Goal: Task Accomplishment & Management: Manage account settings

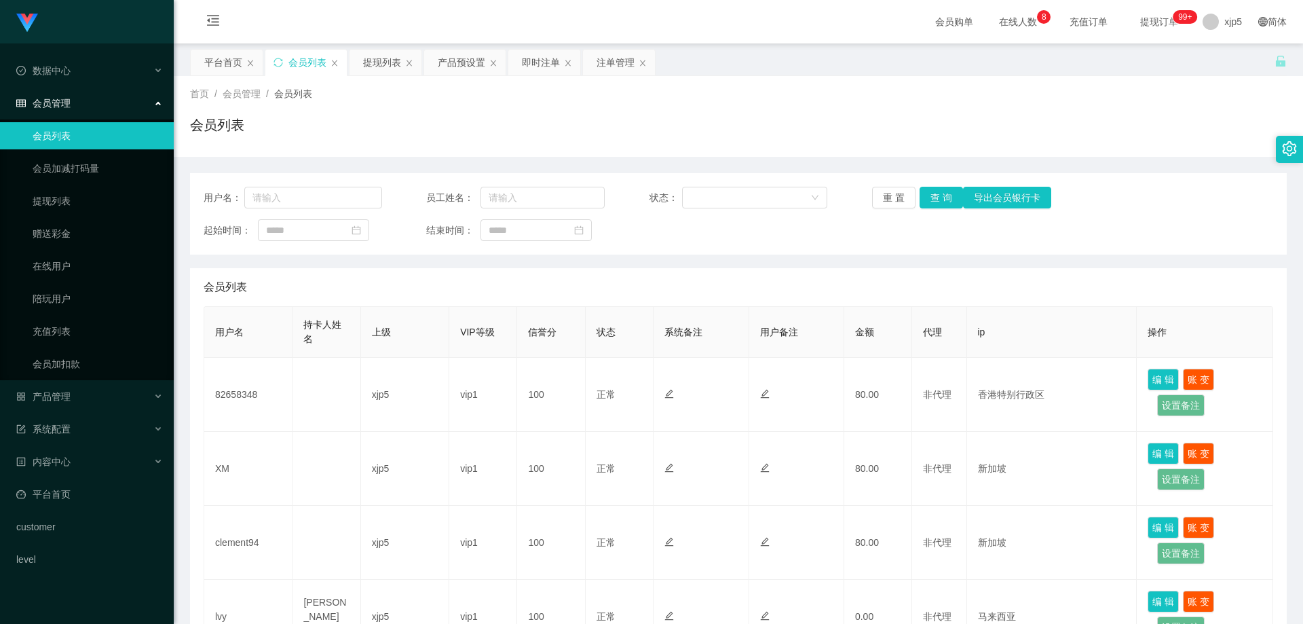
scroll to position [68, 0]
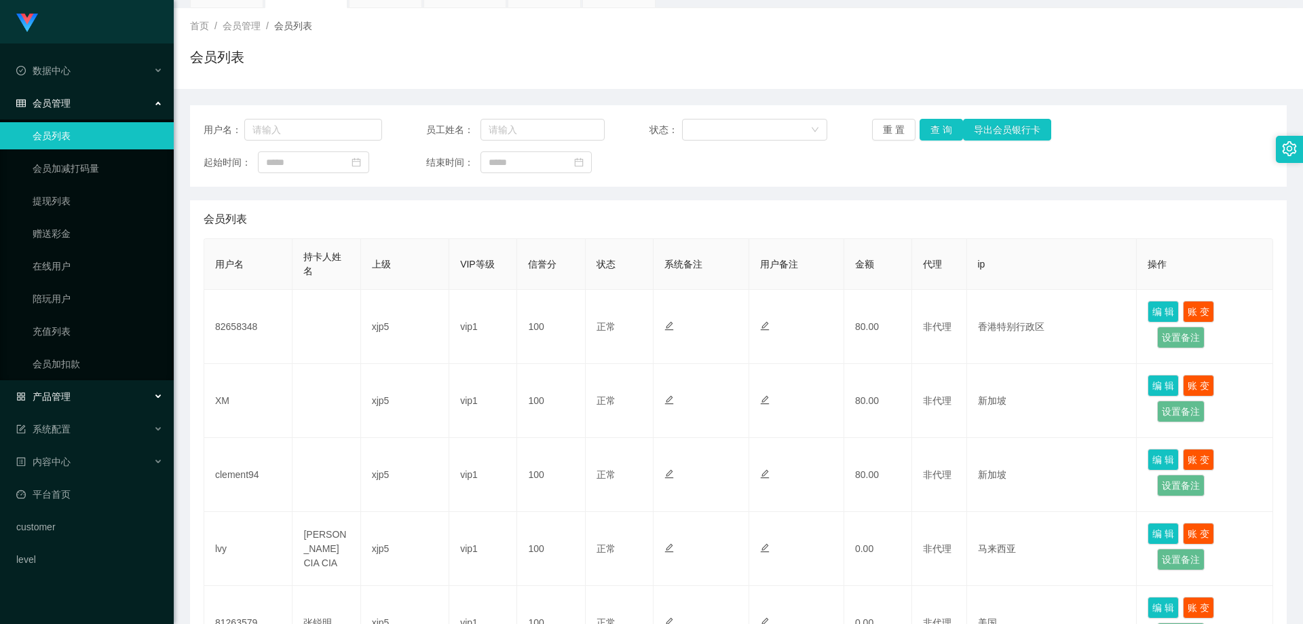
click at [75, 400] on div "产品管理" at bounding box center [87, 396] width 174 height 27
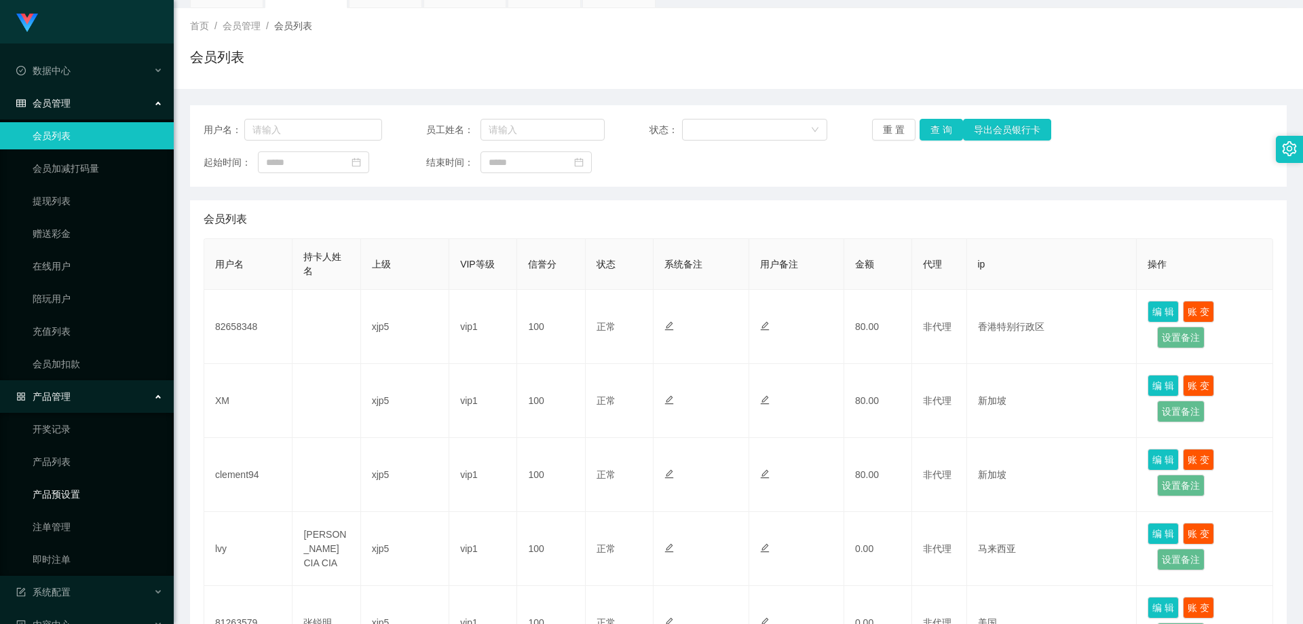
click at [83, 493] on link "产品预设置" at bounding box center [98, 493] width 130 height 27
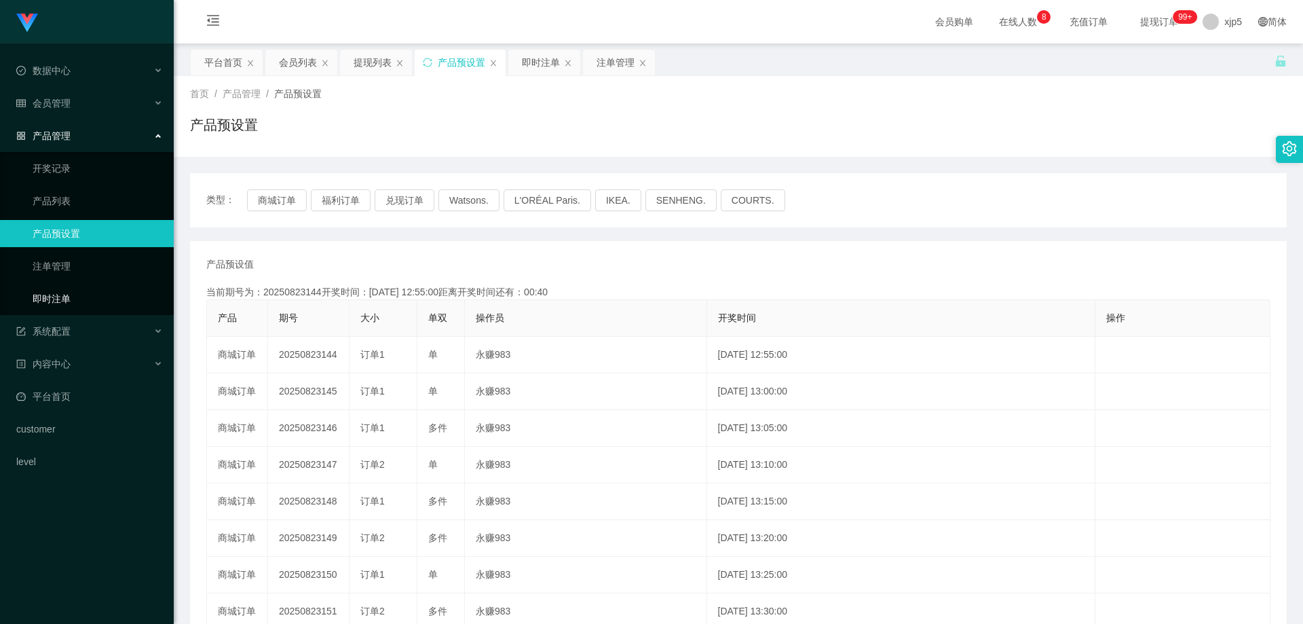
click at [75, 305] on link "即时注单" at bounding box center [98, 298] width 130 height 27
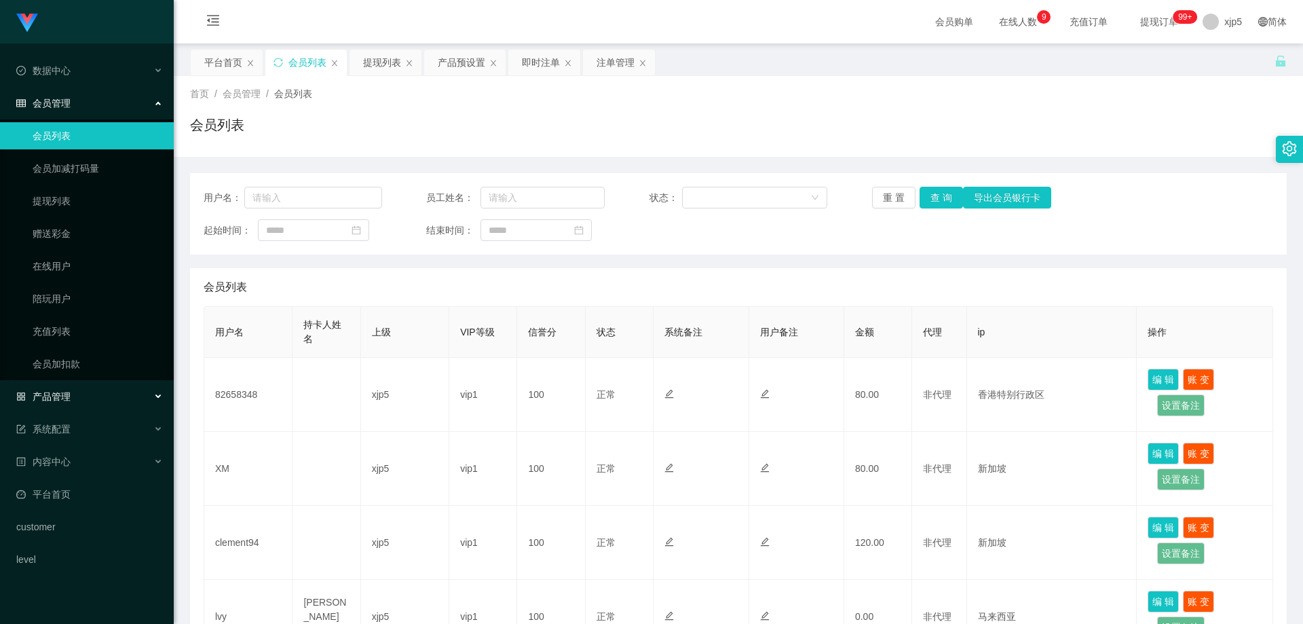
click at [92, 394] on div "产品管理" at bounding box center [87, 396] width 174 height 27
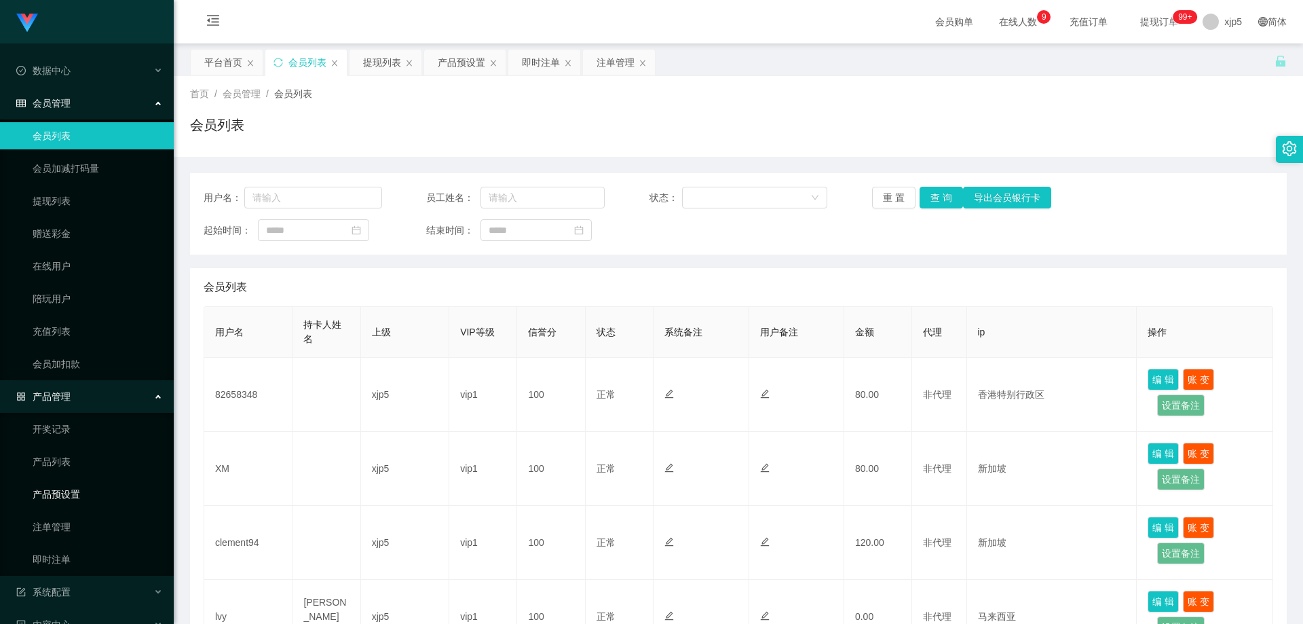
click at [87, 491] on link "产品预设置" at bounding box center [98, 493] width 130 height 27
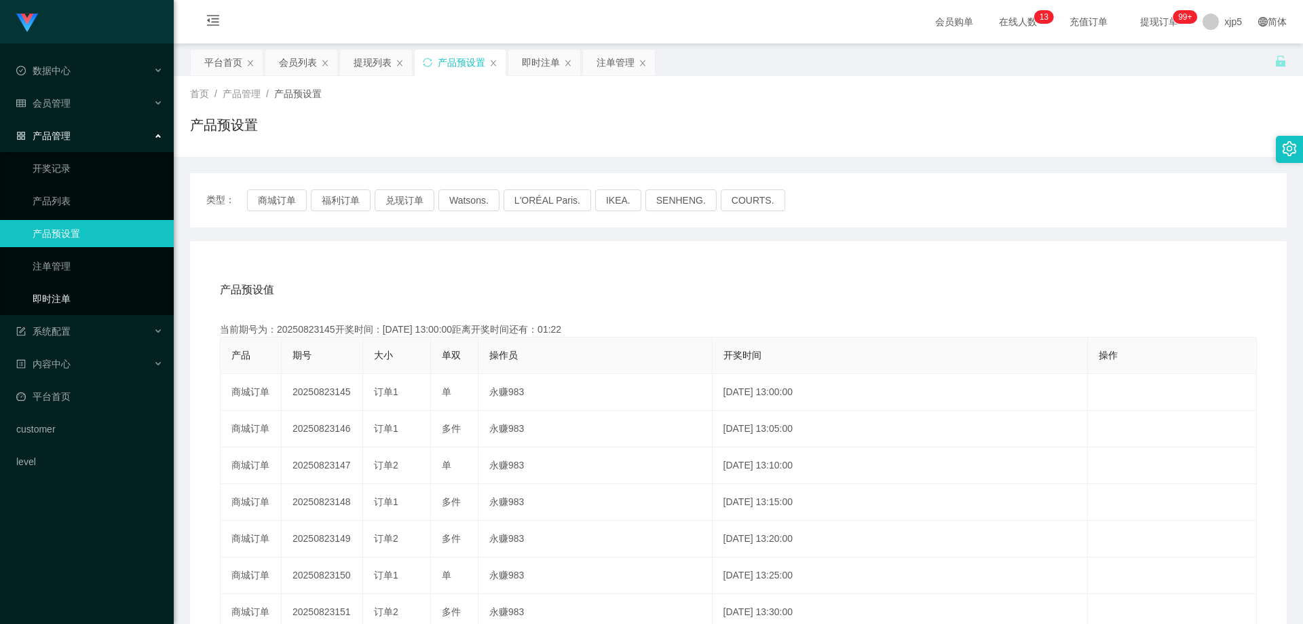
click at [87, 286] on link "即时注单" at bounding box center [98, 298] width 130 height 27
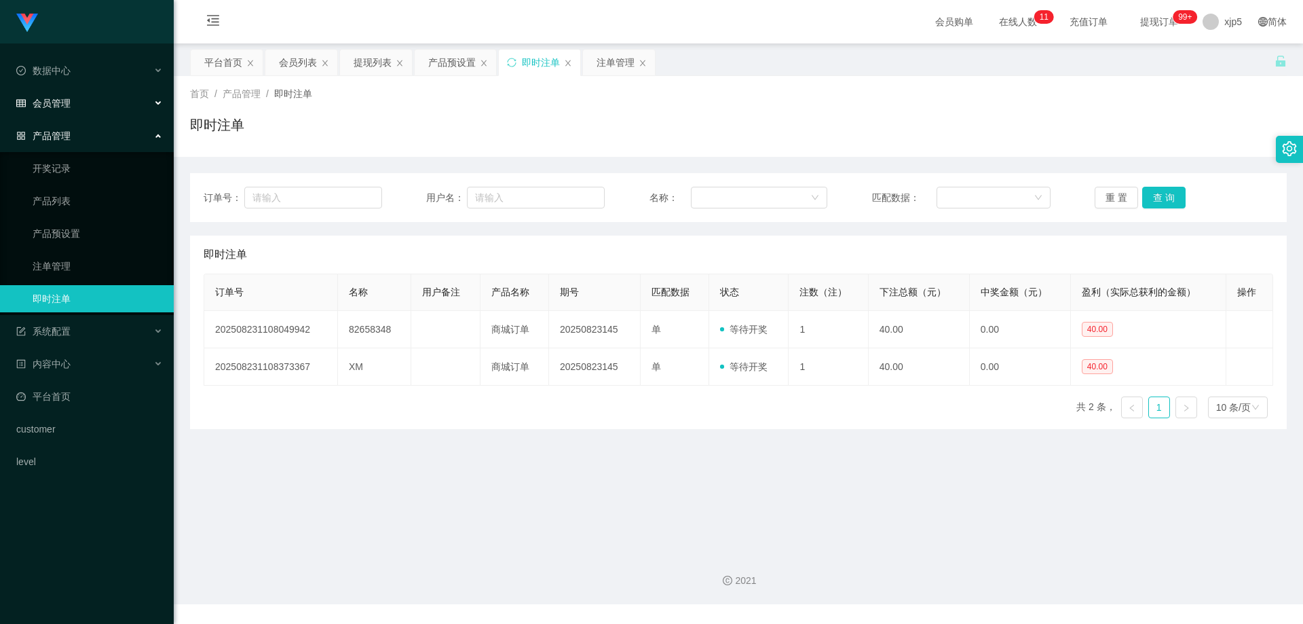
click at [69, 106] on span "会员管理" at bounding box center [43, 103] width 54 height 11
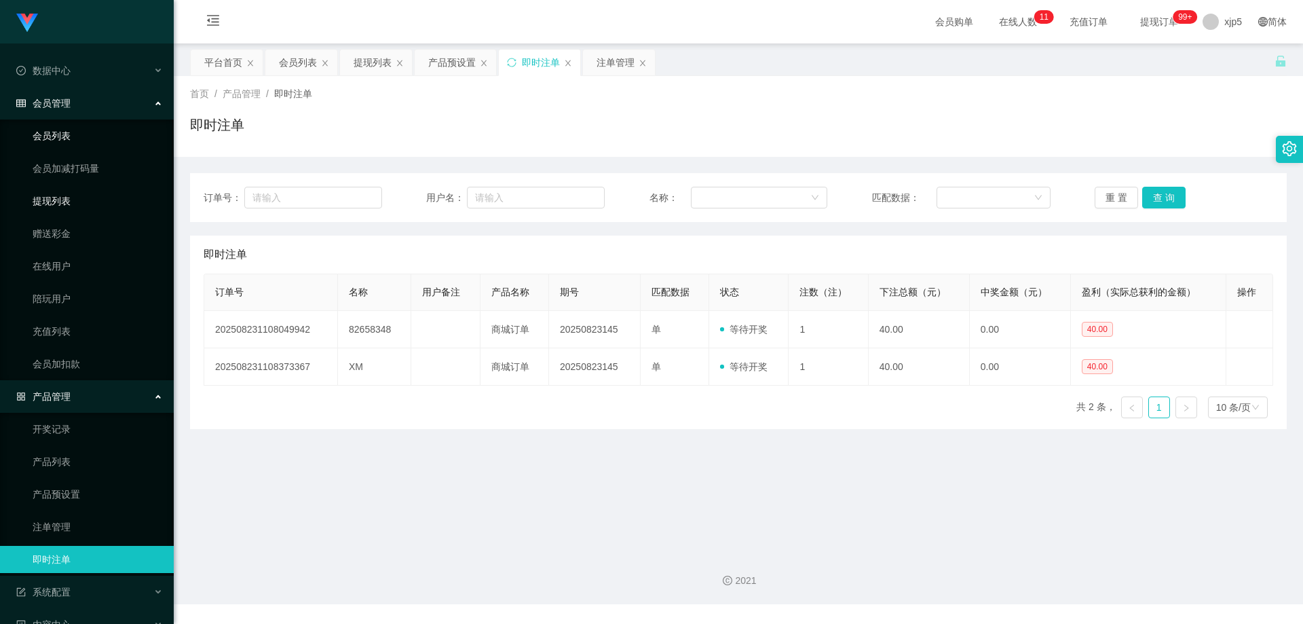
drag, startPoint x: 71, startPoint y: 195, endPoint x: 86, endPoint y: 145, distance: 52.6
click at [71, 195] on link "提现列表" at bounding box center [98, 200] width 130 height 27
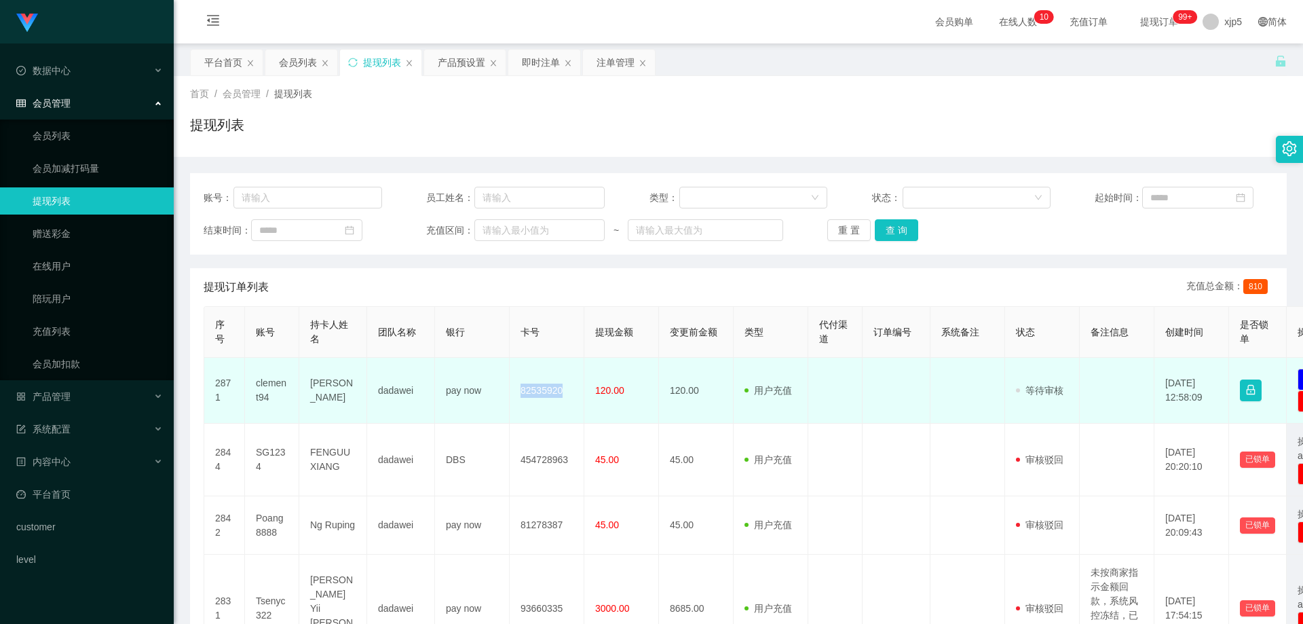
drag, startPoint x: 578, startPoint y: 391, endPoint x: 517, endPoint y: 387, distance: 61.2
click at [517, 387] on td "82535920" at bounding box center [547, 391] width 75 height 66
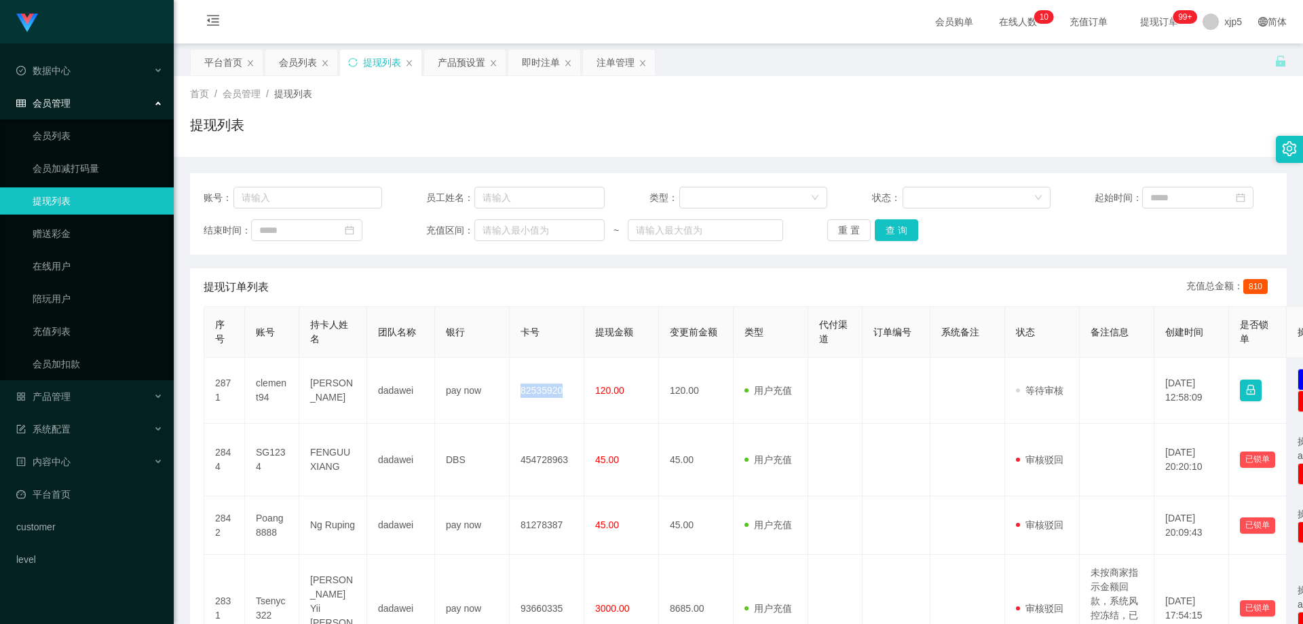
copy td "82535920"
click at [81, 129] on link "会员列表" at bounding box center [98, 135] width 130 height 27
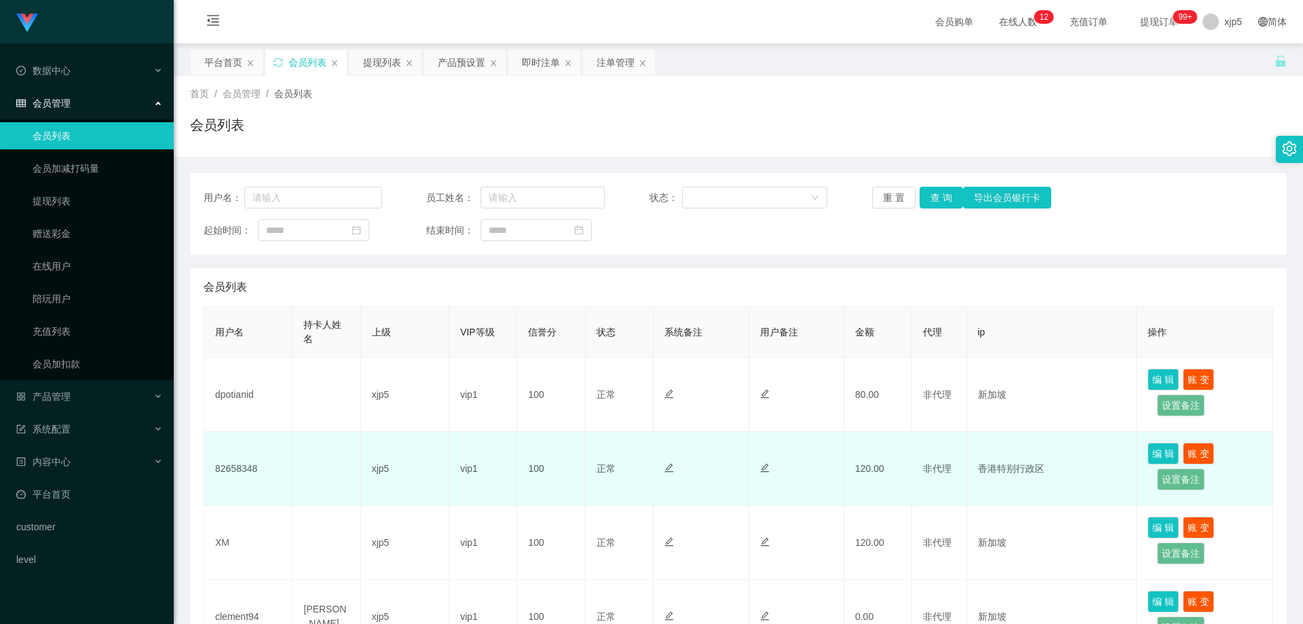
scroll to position [136, 0]
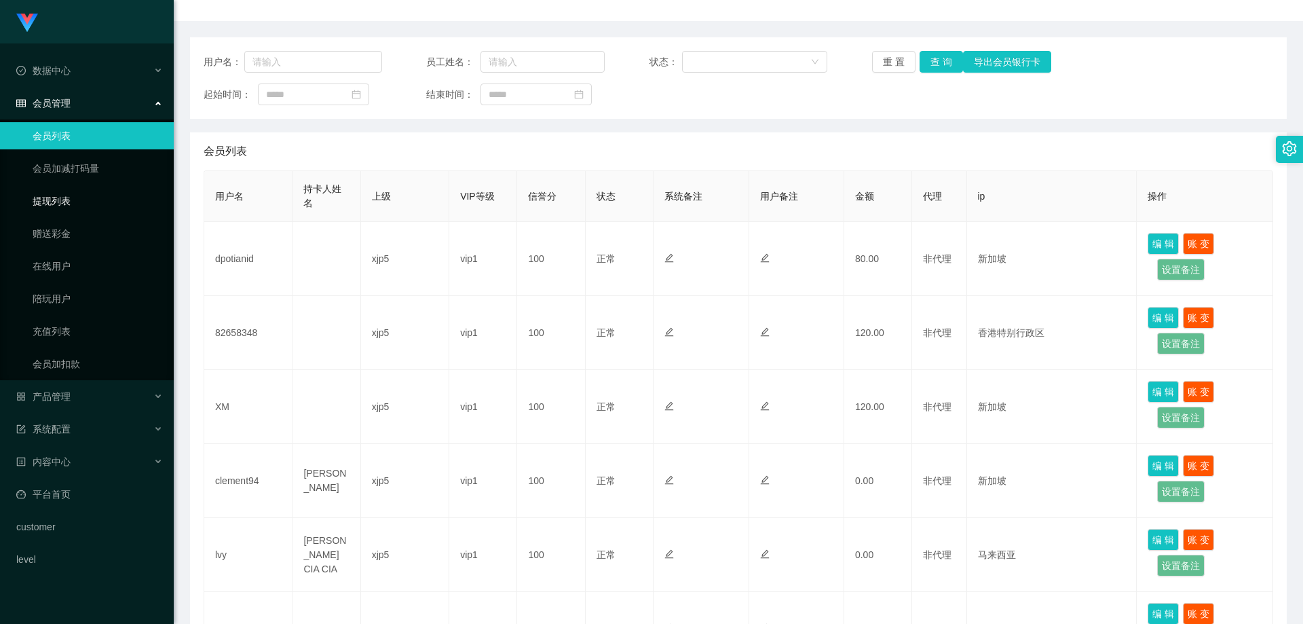
click at [58, 202] on link "提现列表" at bounding box center [98, 200] width 130 height 27
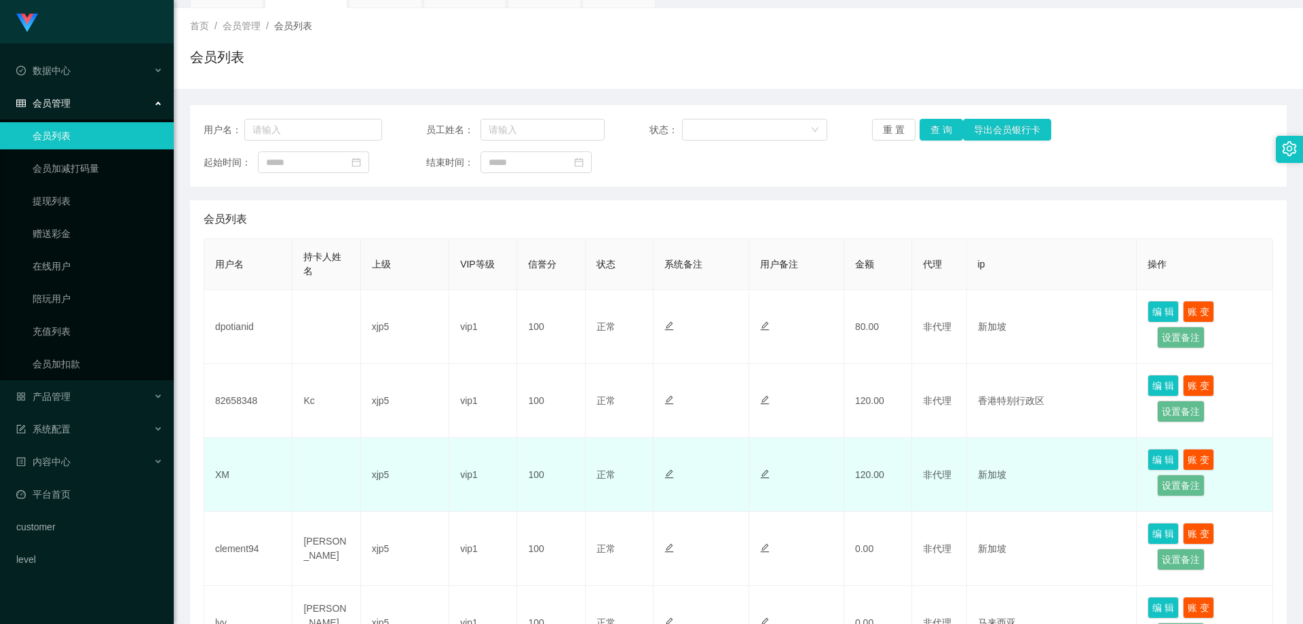
scroll to position [136, 0]
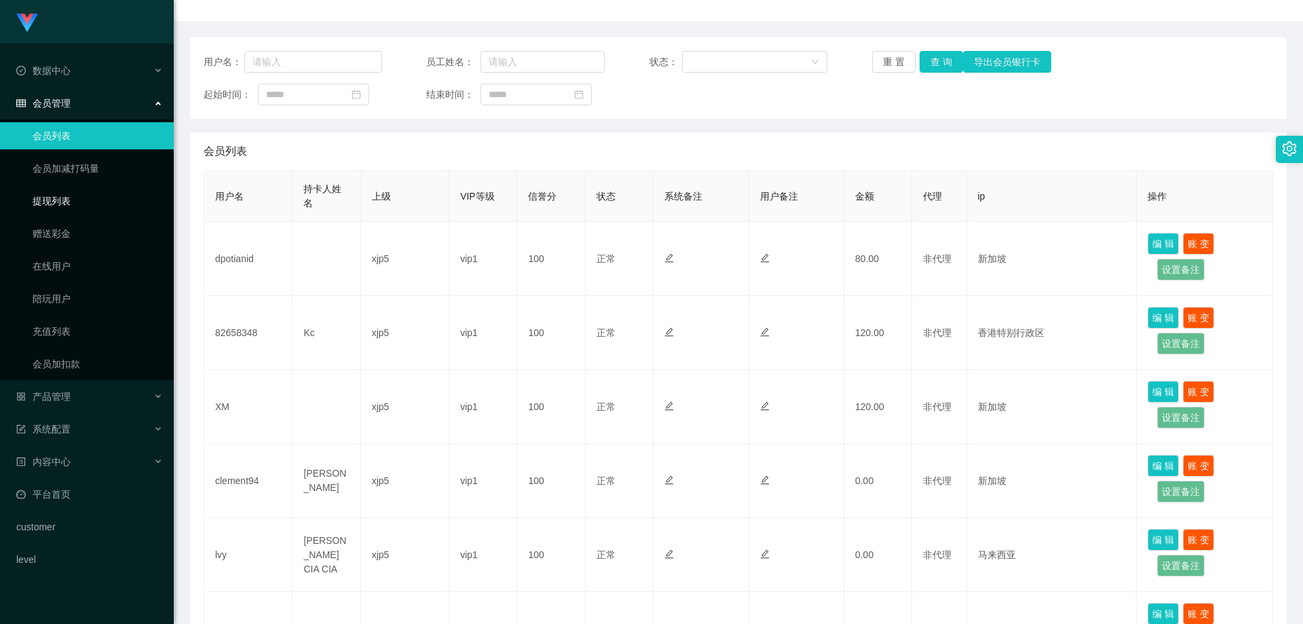
click at [63, 208] on link "提现列表" at bounding box center [98, 200] width 130 height 27
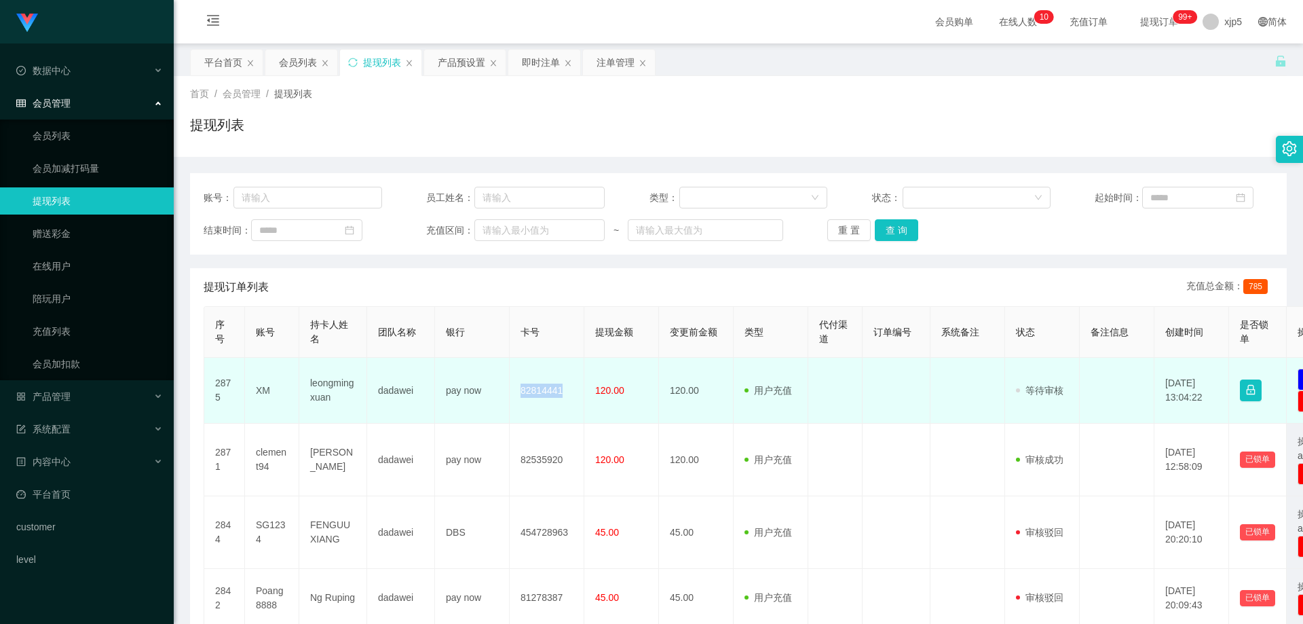
drag, startPoint x: 575, startPoint y: 387, endPoint x: 517, endPoint y: 386, distance: 58.4
click at [517, 386] on td "82814441" at bounding box center [547, 391] width 75 height 66
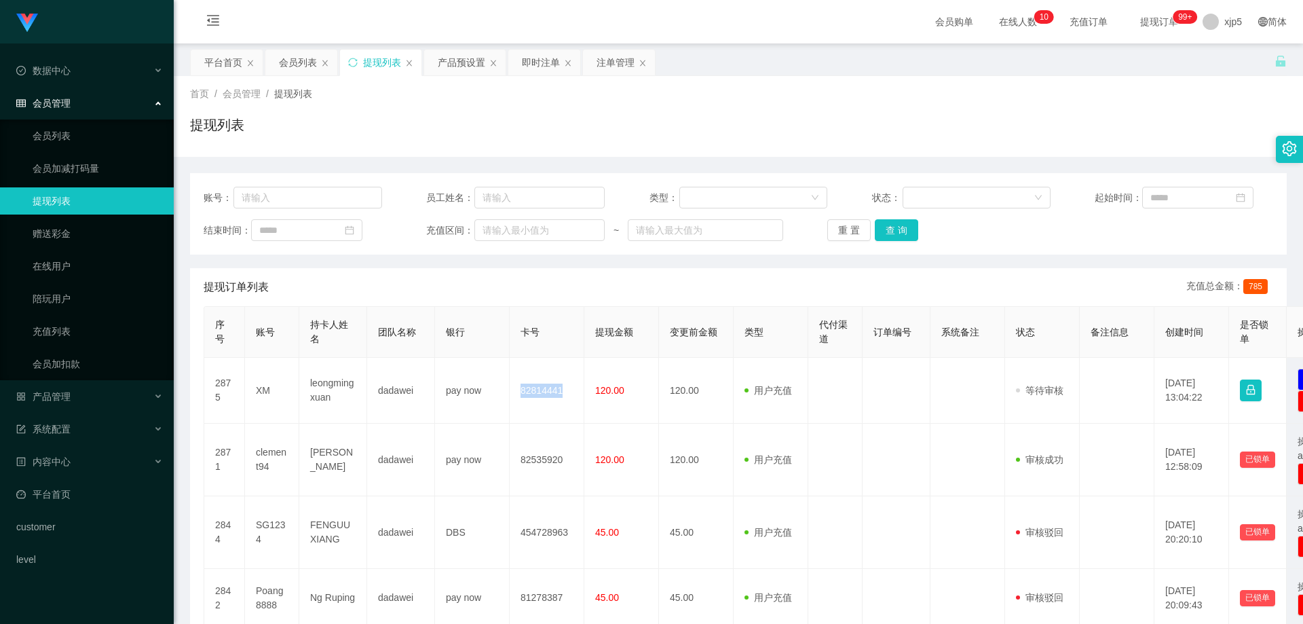
copy td "82814441"
click at [81, 134] on link "会员列表" at bounding box center [98, 135] width 130 height 27
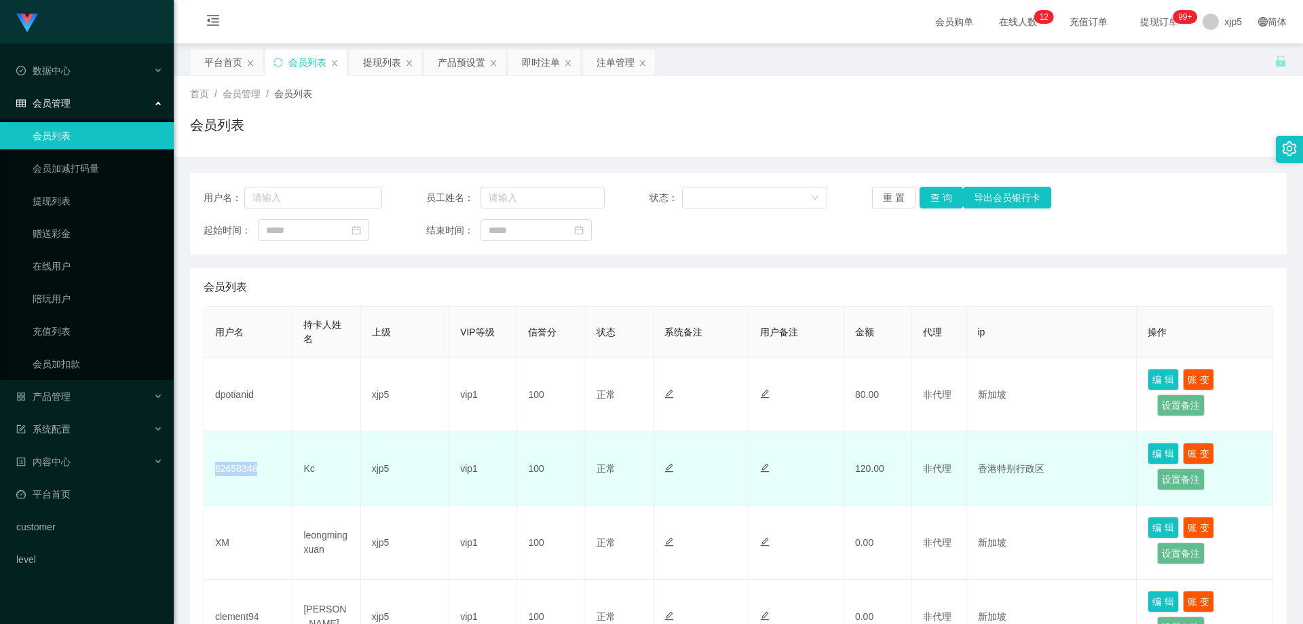
drag, startPoint x: 269, startPoint y: 474, endPoint x: 210, endPoint y: 470, distance: 59.2
click at [210, 470] on td "82658348" at bounding box center [248, 469] width 88 height 74
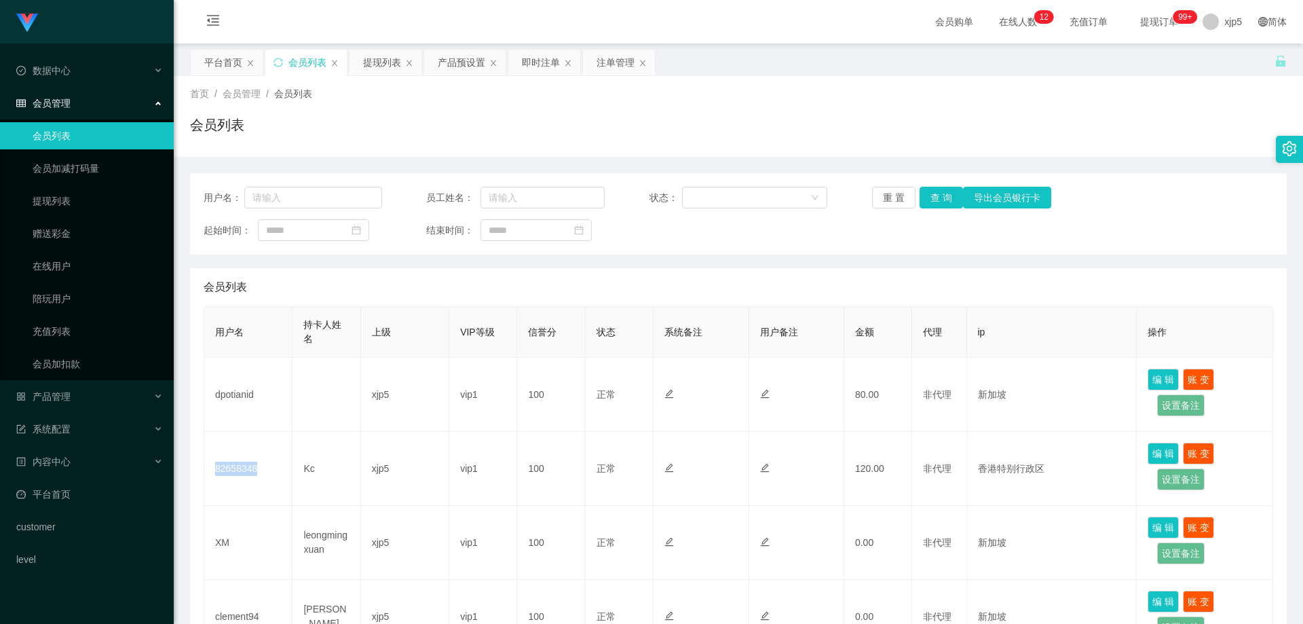
copy td "82658348"
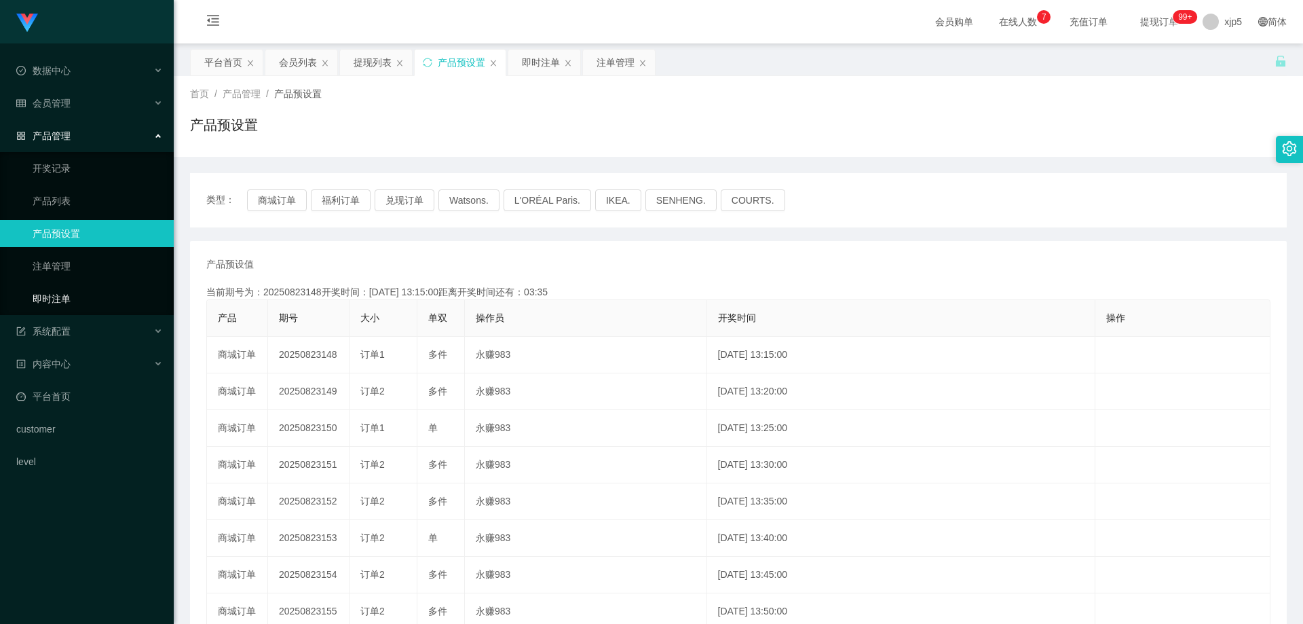
drag, startPoint x: 64, startPoint y: 297, endPoint x: 82, endPoint y: 225, distance: 73.4
click at [64, 296] on link "即时注单" at bounding box center [98, 298] width 130 height 27
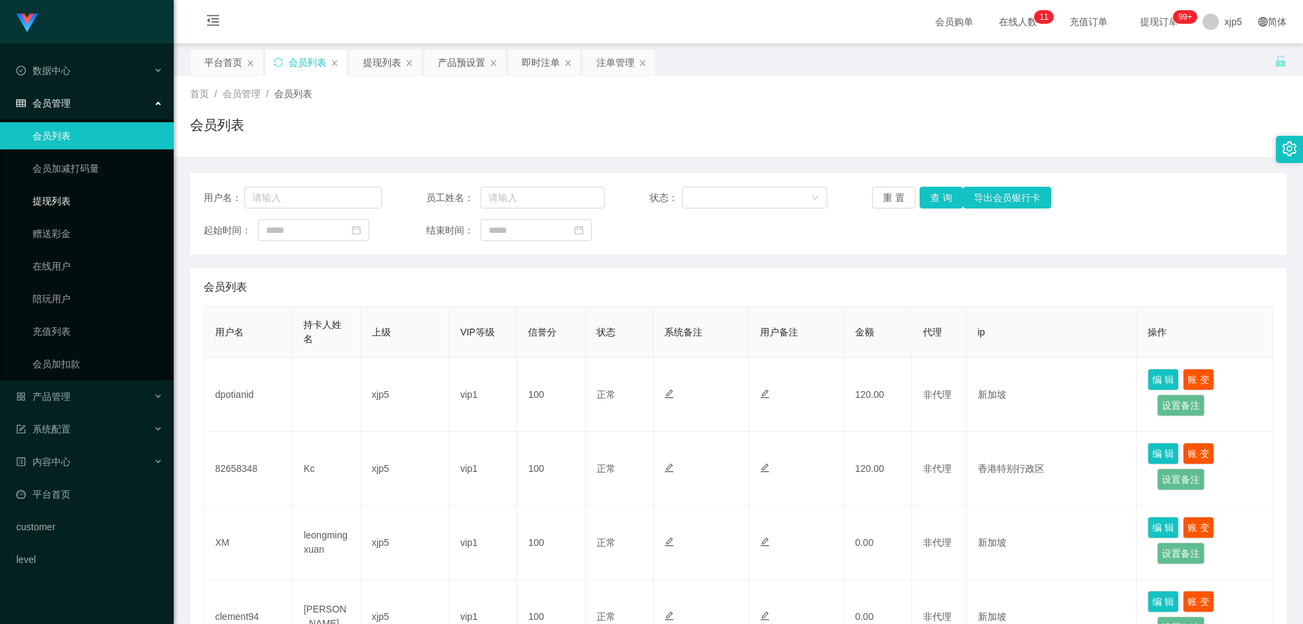
click at [59, 202] on link "提现列表" at bounding box center [98, 200] width 130 height 27
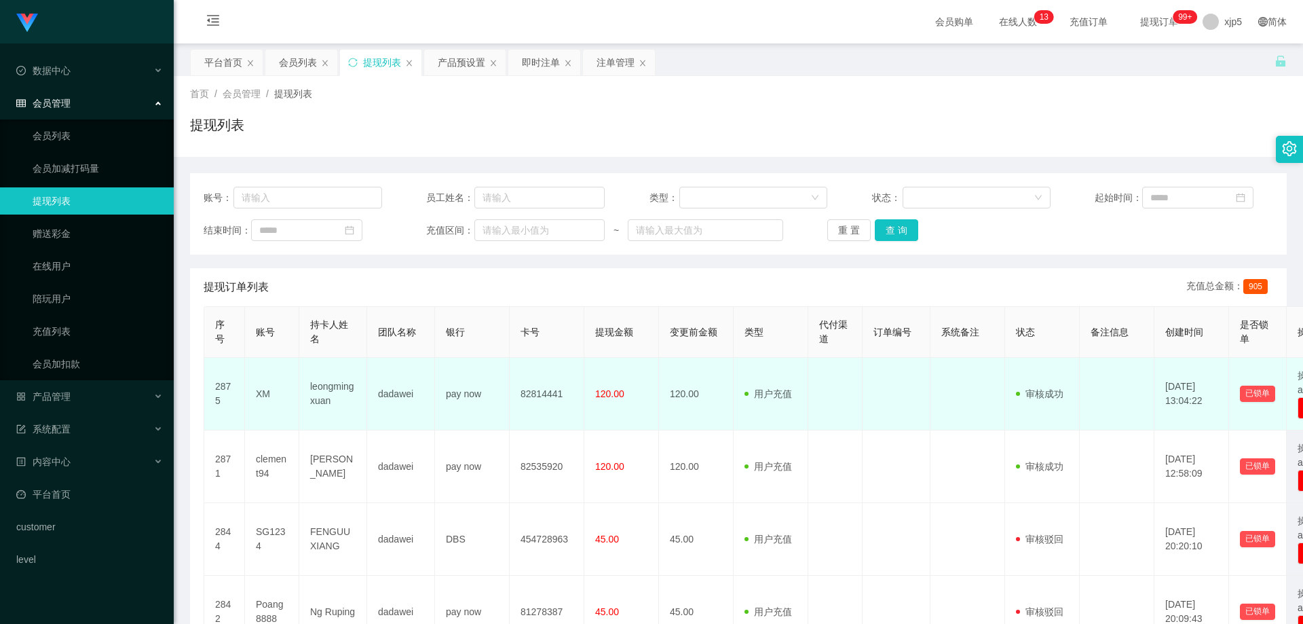
drag, startPoint x: 550, startPoint y: 421, endPoint x: 554, endPoint y: 395, distance: 26.8
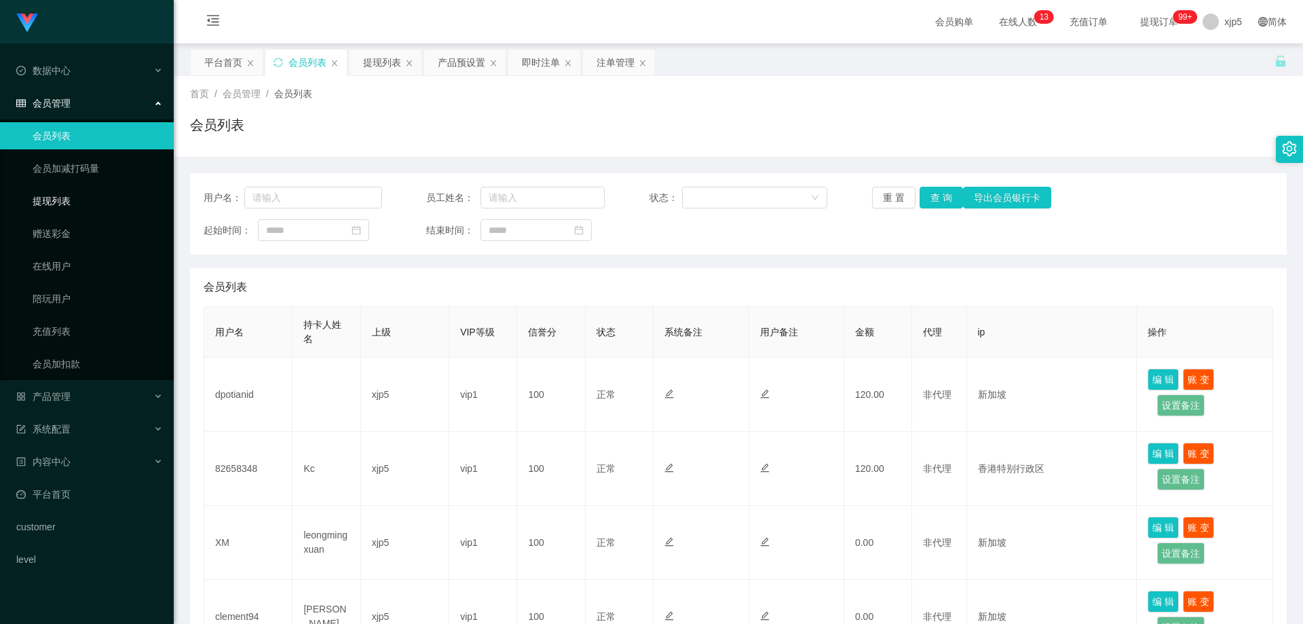
click at [79, 199] on link "提现列表" at bounding box center [98, 200] width 130 height 27
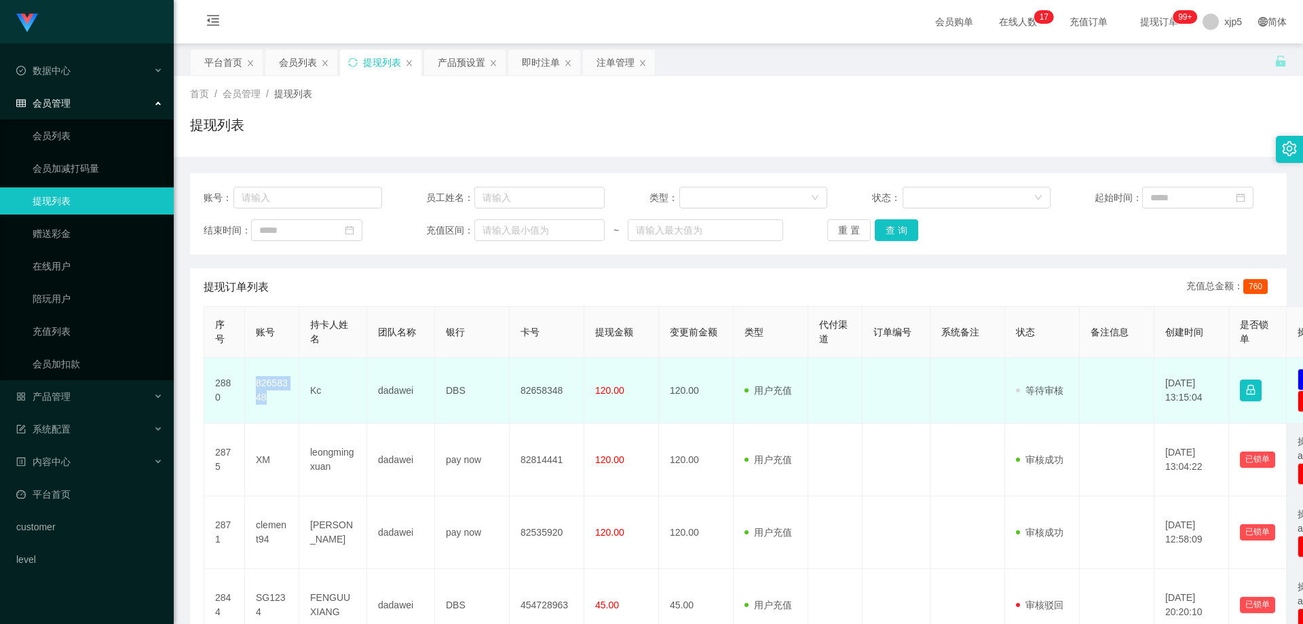
click at [548, 401] on td "82658348" at bounding box center [547, 391] width 75 height 66
drag, startPoint x: 520, startPoint y: 391, endPoint x: 569, endPoint y: 397, distance: 49.2
click at [569, 397] on td "82658348" at bounding box center [547, 391] width 75 height 66
copy td "82658348"
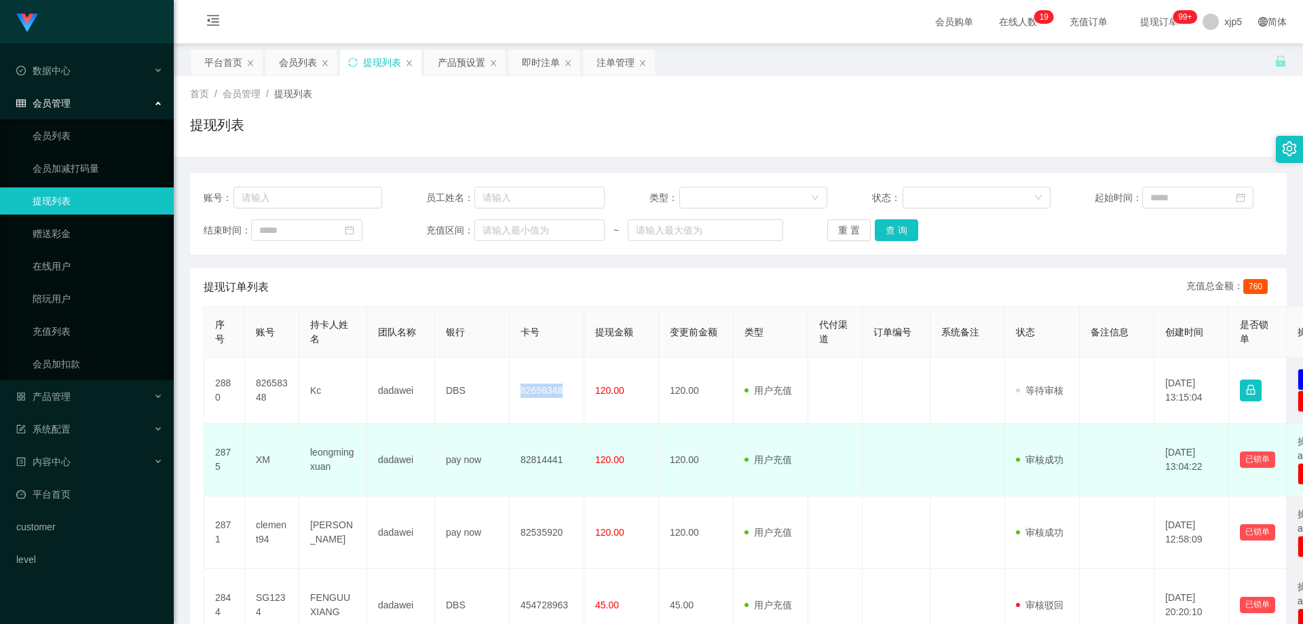
scroll to position [68, 0]
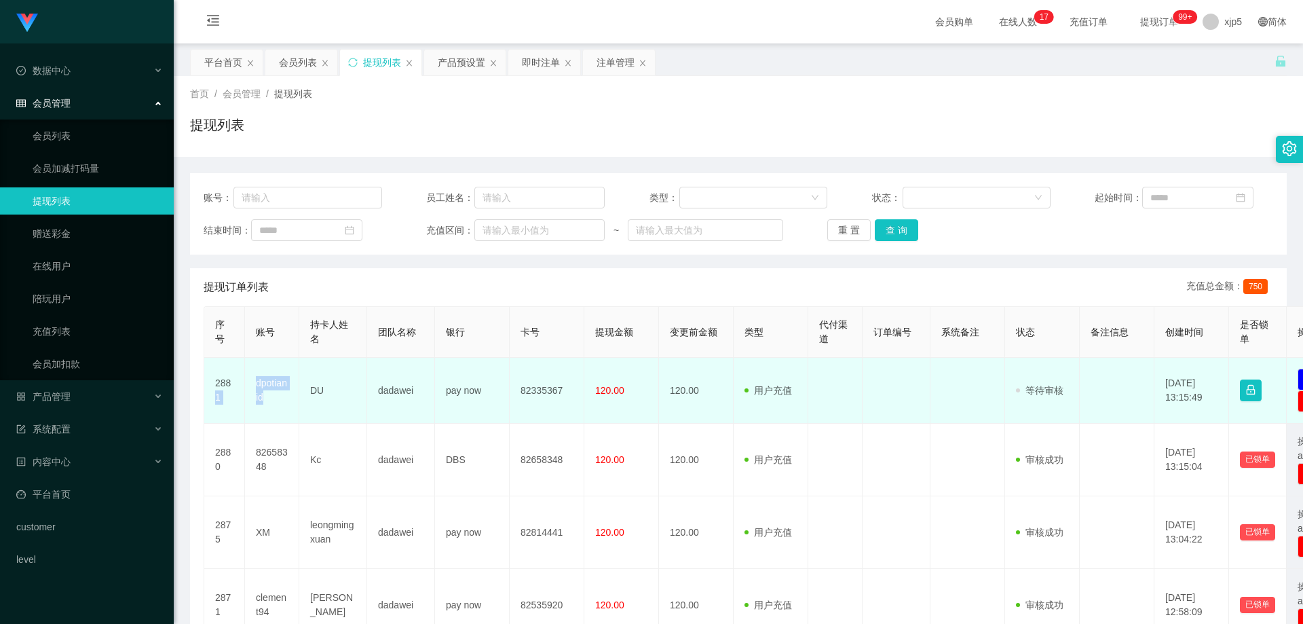
drag, startPoint x: 282, startPoint y: 406, endPoint x: 244, endPoint y: 381, distance: 45.5
click at [244, 381] on tr "2881 dpotianid DU dadawei pay now 82335367 120.00 120.00 用户充值 人工扣款 审核驳回 审核成功 等待…" at bounding box center [790, 391] width 1172 height 66
click at [274, 408] on td "dpotianid" at bounding box center [272, 391] width 54 height 66
drag, startPoint x: 271, startPoint y: 398, endPoint x: 254, endPoint y: 382, distance: 23.0
click at [254, 382] on td "dpotianid" at bounding box center [272, 391] width 54 height 66
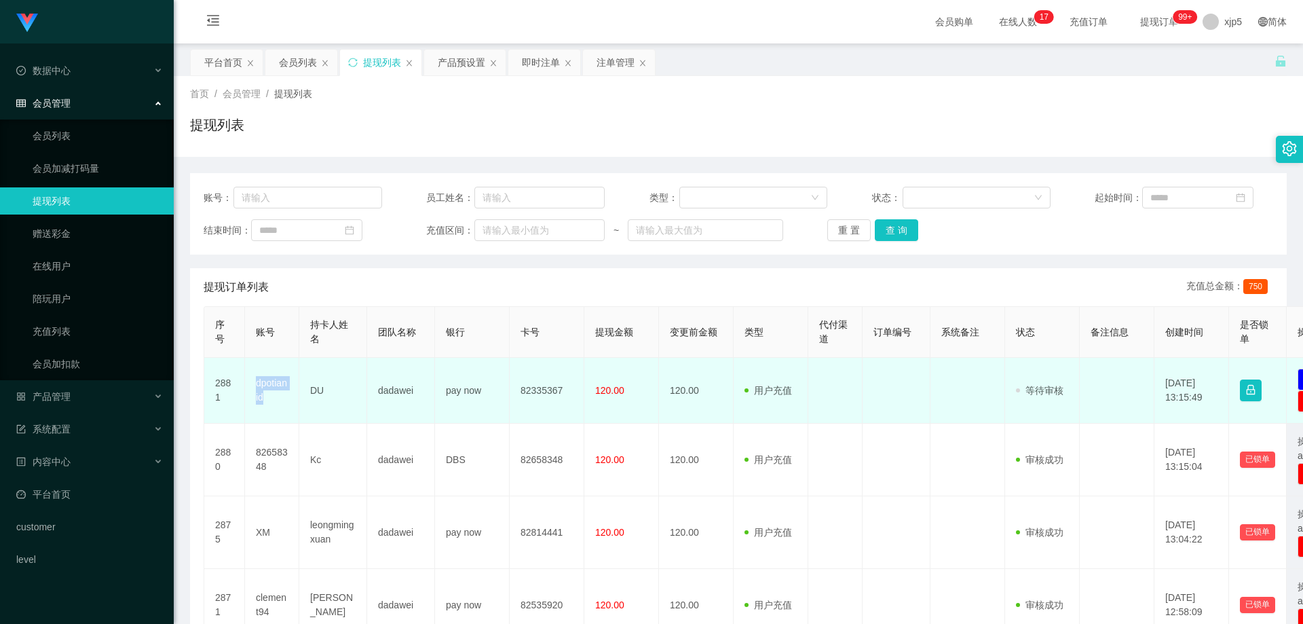
copy td "dpotianid"
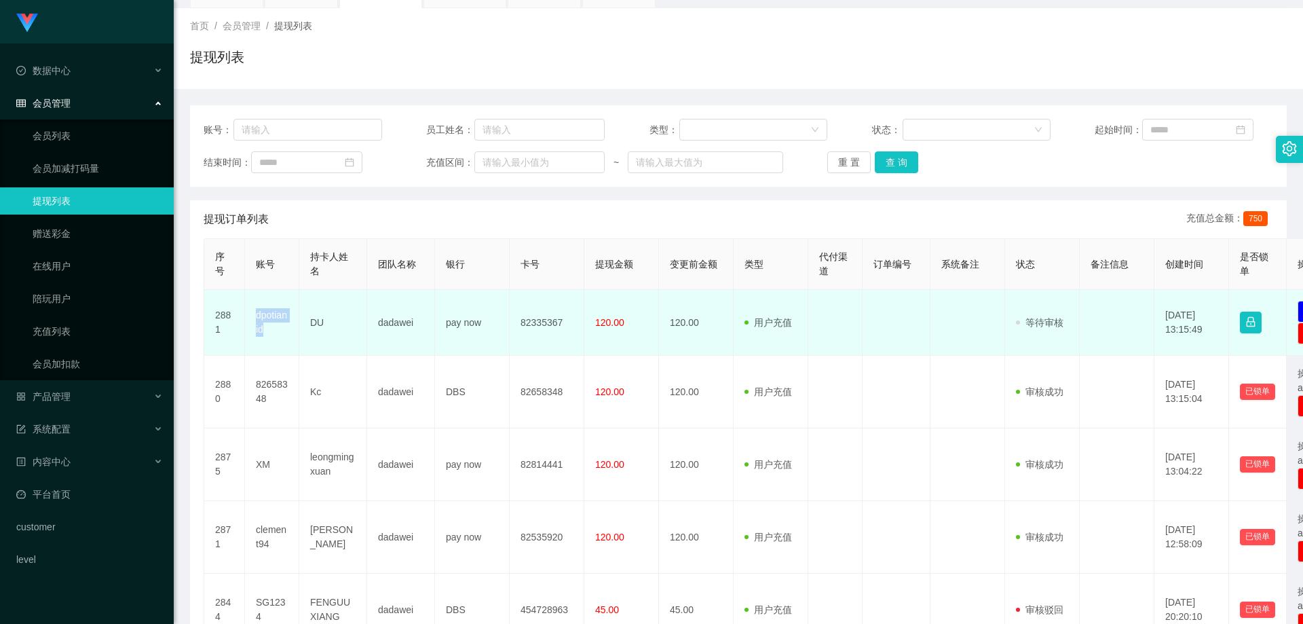
click at [480, 345] on td "pay now" at bounding box center [472, 323] width 75 height 66
drag, startPoint x: 577, startPoint y: 326, endPoint x: 522, endPoint y: 328, distance: 55.7
click at [522, 328] on td "82335367" at bounding box center [547, 323] width 75 height 66
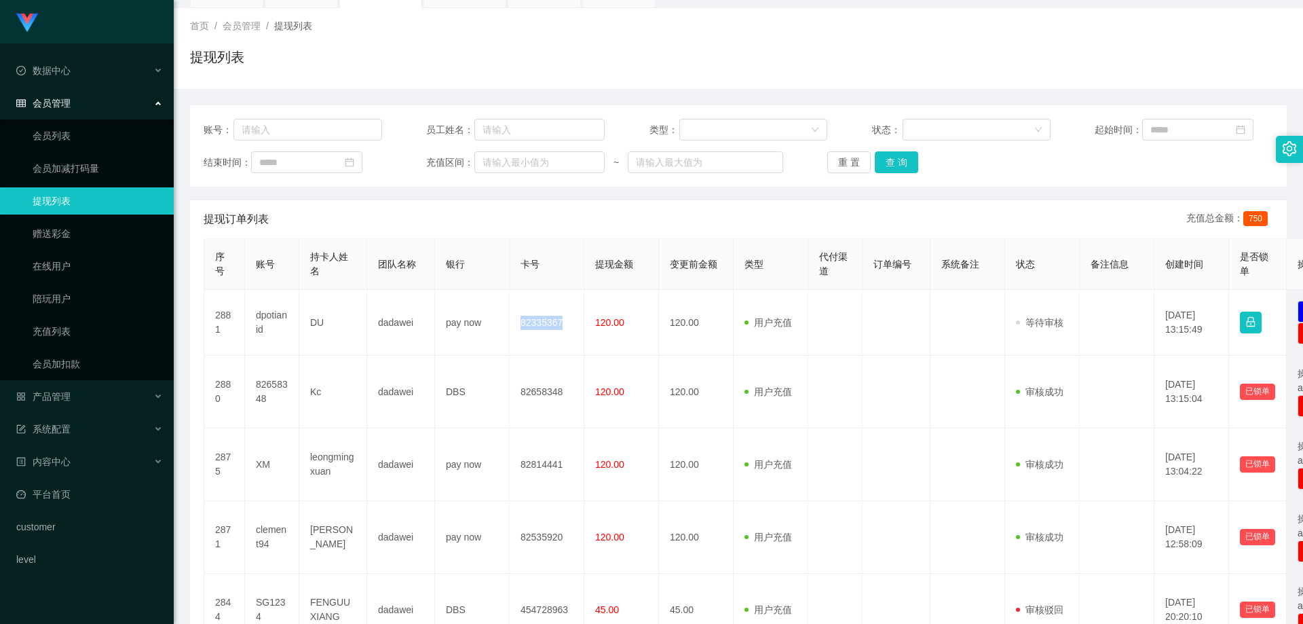
copy td "82335367"
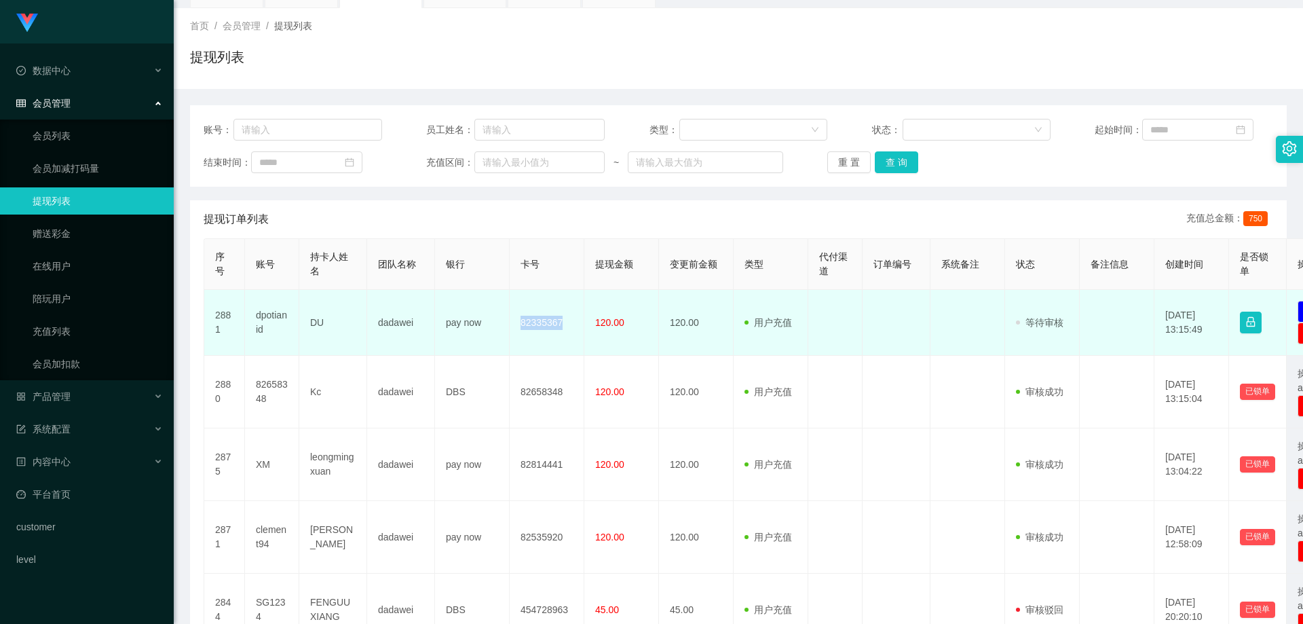
click at [531, 349] on td "82335367" at bounding box center [547, 323] width 75 height 66
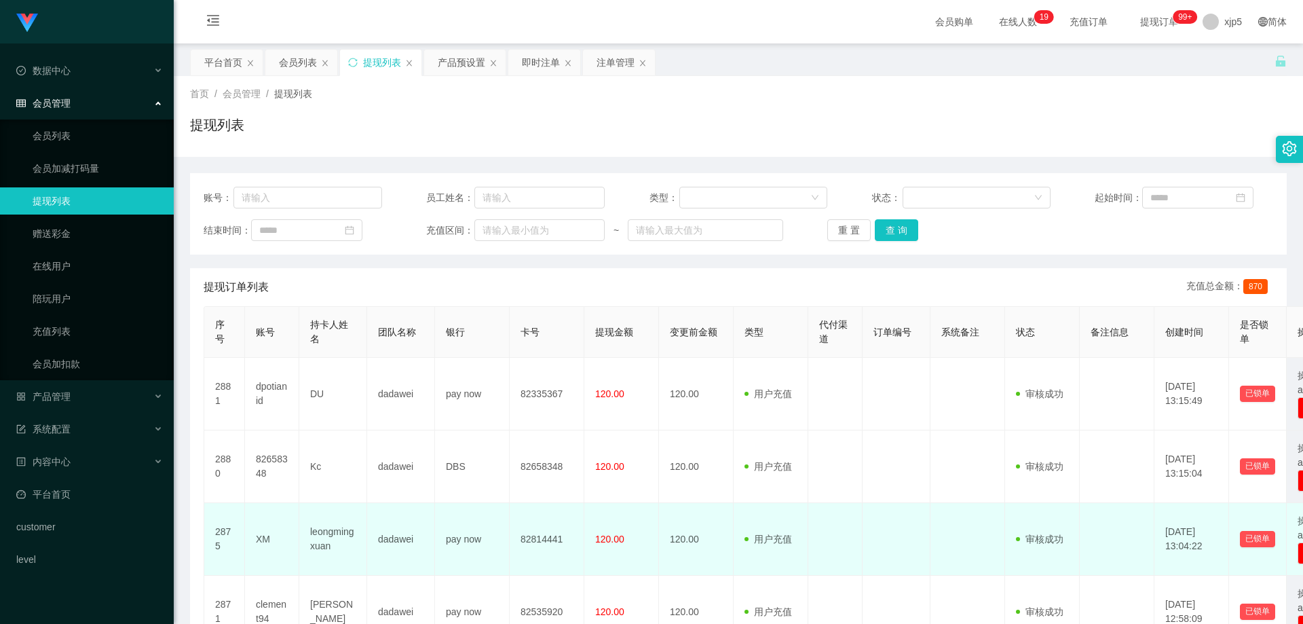
scroll to position [136, 0]
